Goal: Check status: Check status

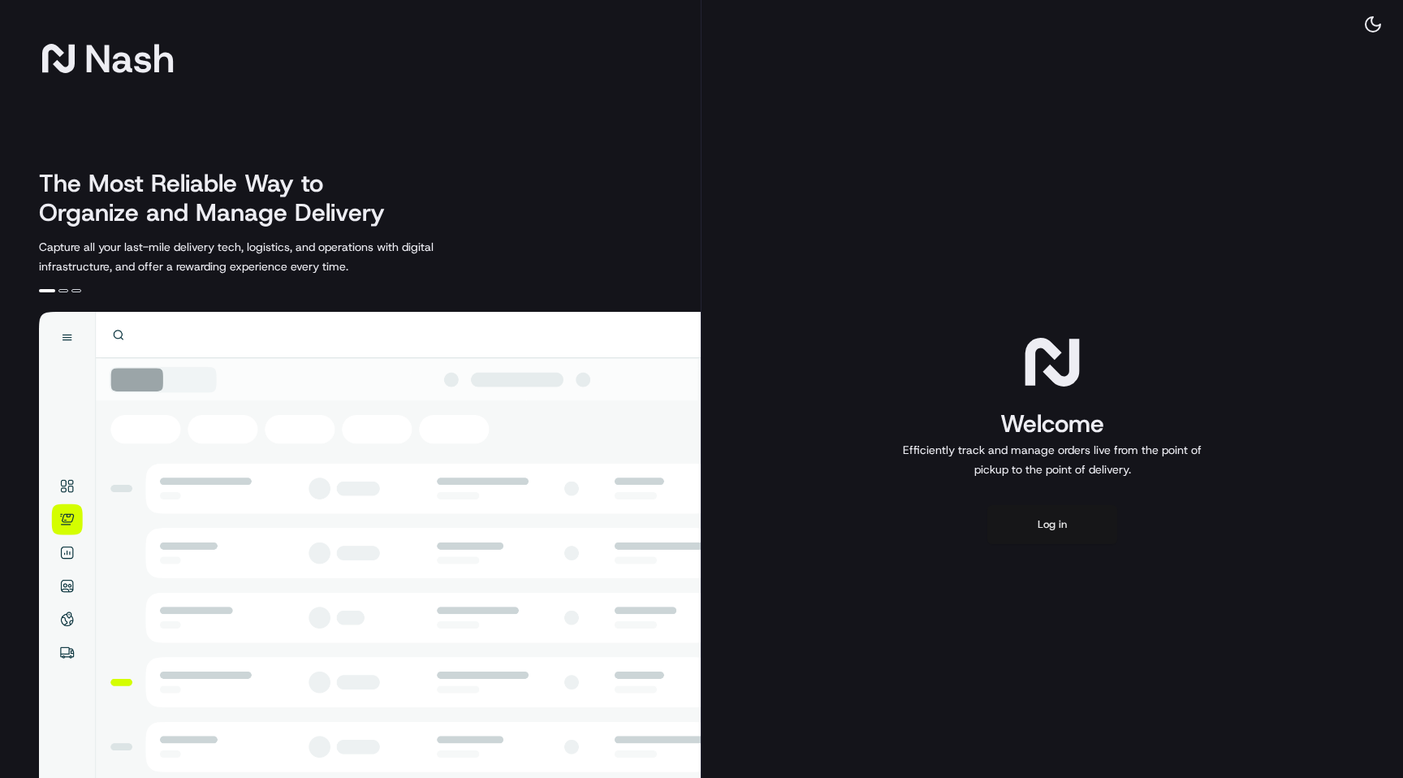
click at [1068, 525] on button "Log in" at bounding box center [1052, 524] width 130 height 39
